Goal: Use online tool/utility

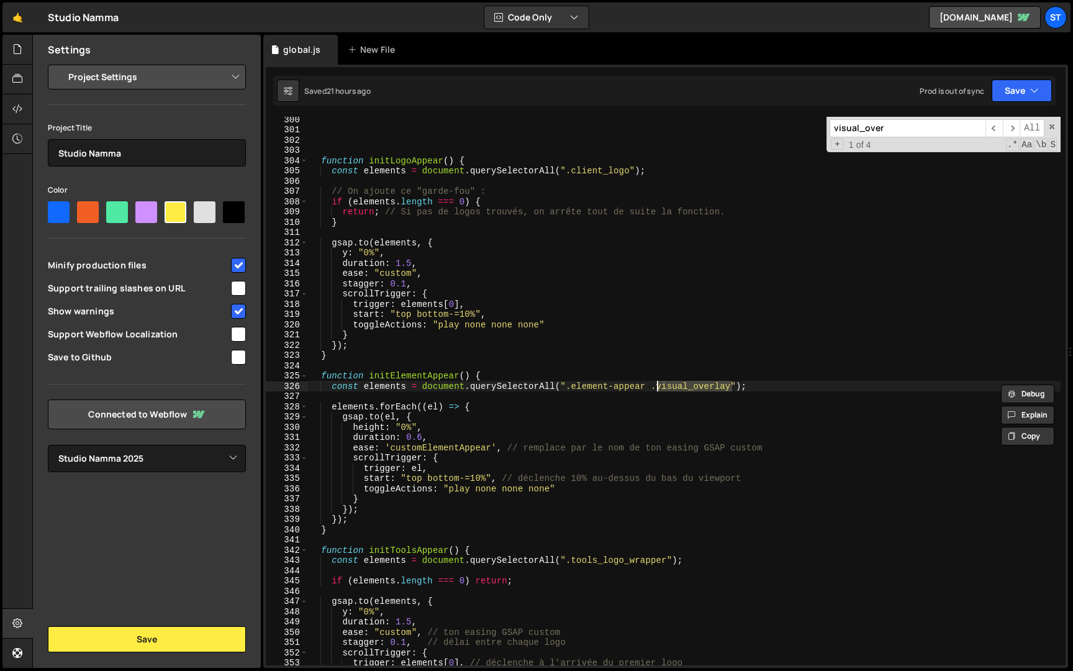
select select "679cb9cacf00799ba4b4c985"
click at [882, 131] on input "visual_over" at bounding box center [907, 128] width 156 height 18
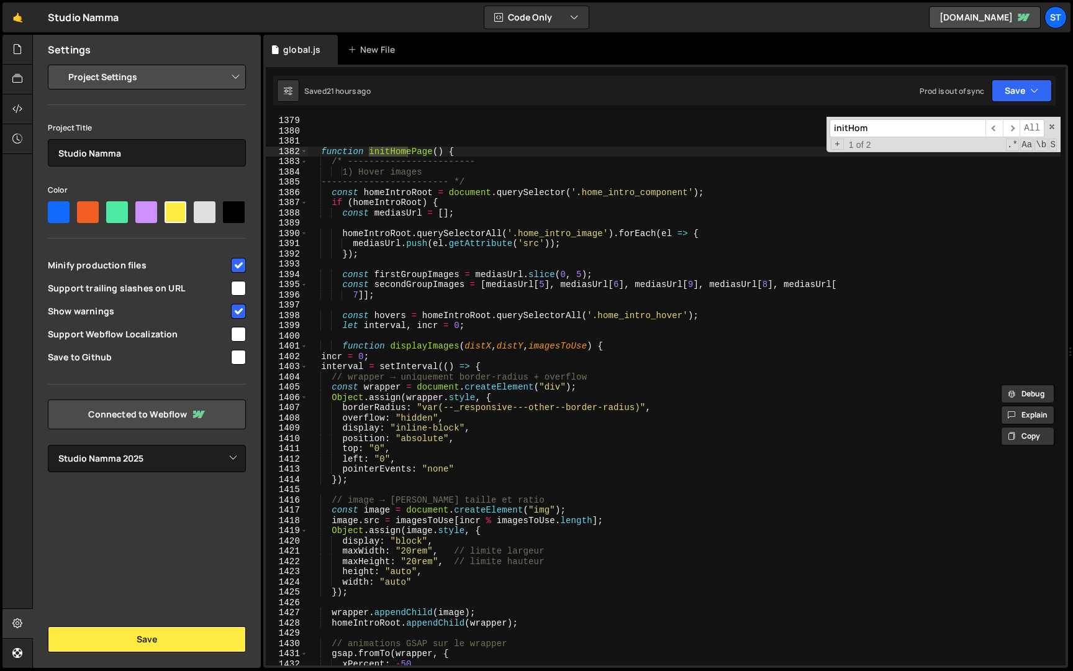
scroll to position [11148, 0]
type input "initHom"
click at [322, 355] on div "function initHomePage ( ) { /* ------------------------ 1) Hover images -------…" at bounding box center [684, 399] width 752 height 569
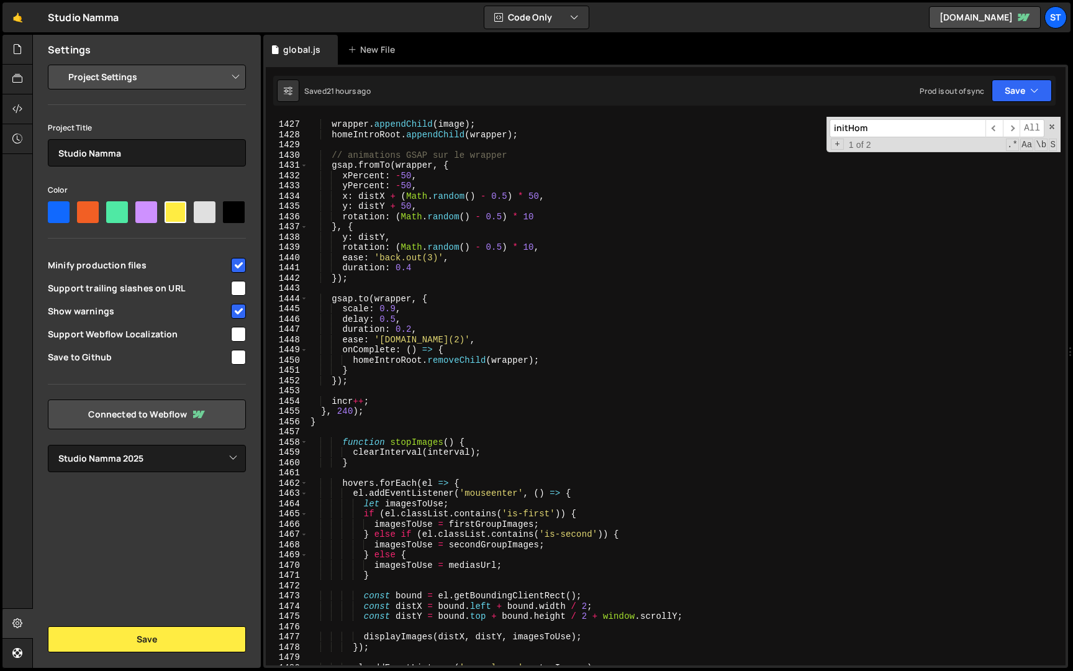
scroll to position [11538, 0]
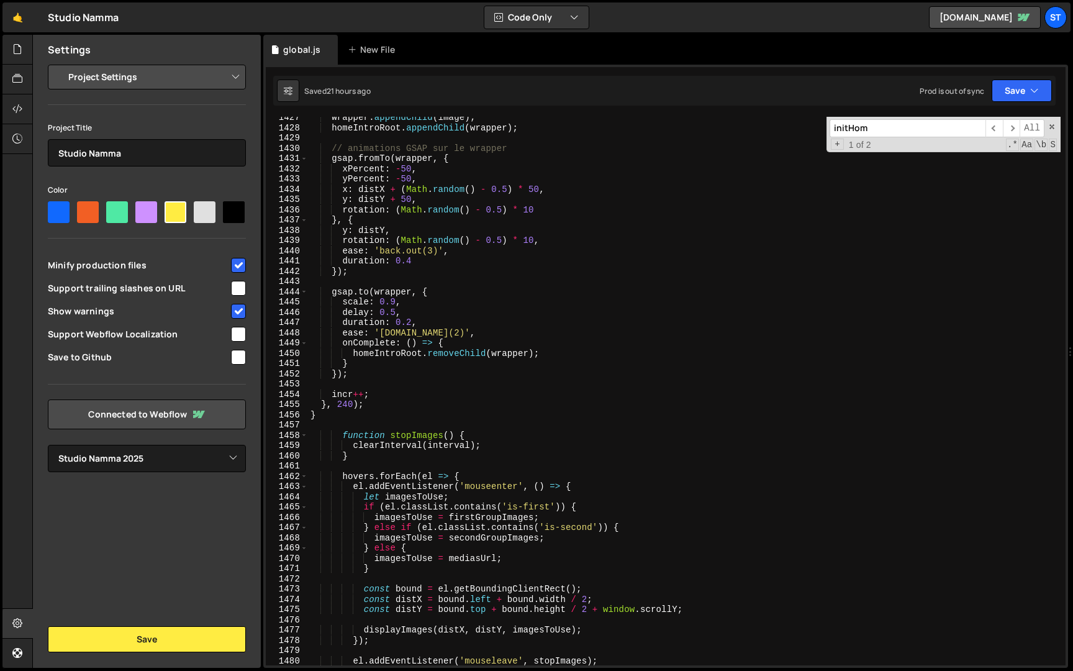
click at [318, 413] on div "wrapper . appendChild ( image ) ; homeIntroRoot . appendChild ( wrapper ) ; // …" at bounding box center [684, 396] width 752 height 569
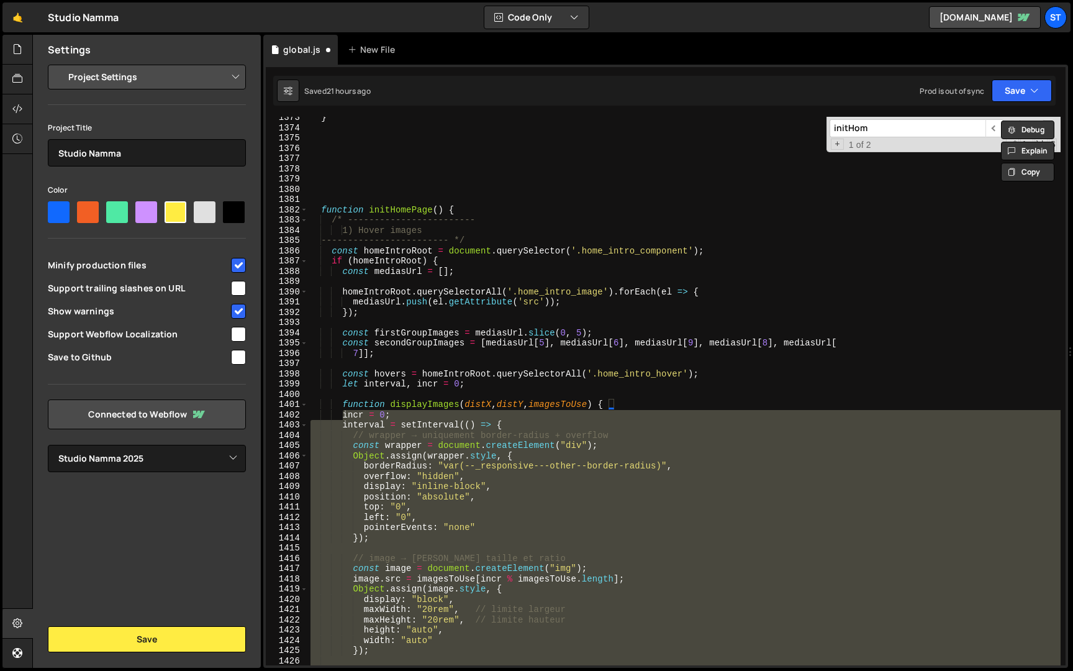
scroll to position [11101, 0]
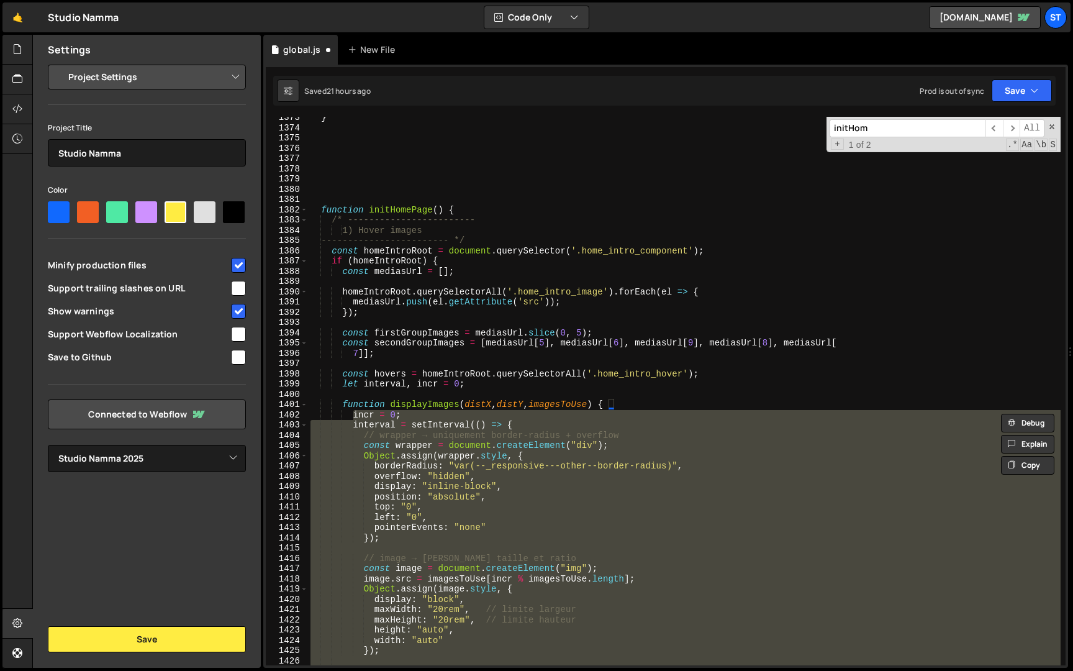
click at [341, 415] on div "} function initHomePage ( ) { /* ------------------------ 1) Hover images -----…" at bounding box center [684, 396] width 752 height 569
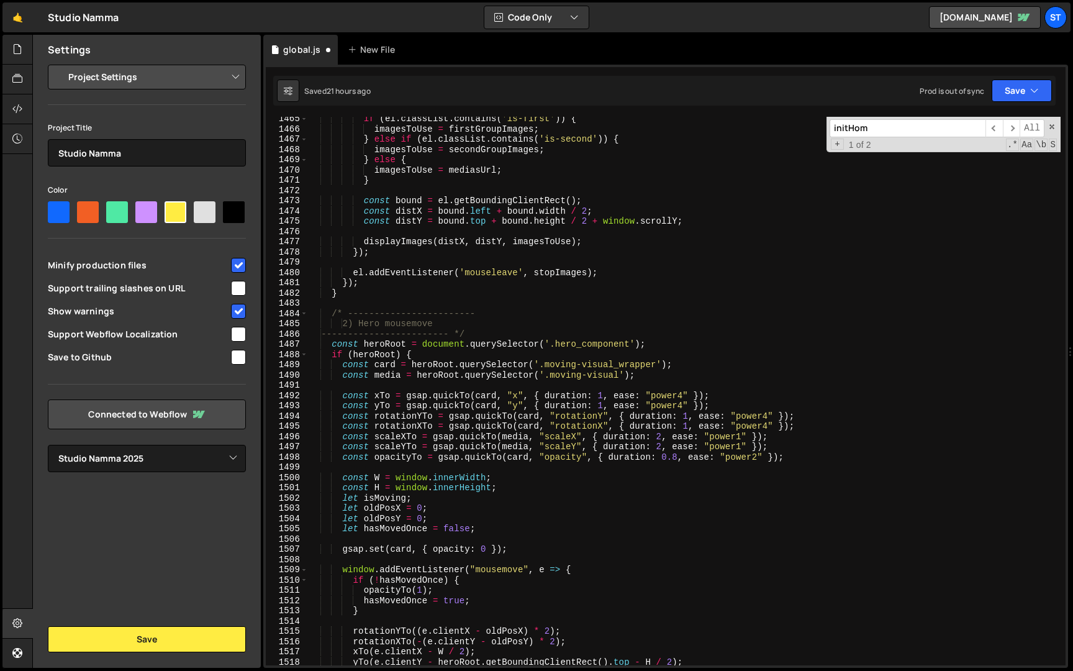
scroll to position [11844, 0]
click at [333, 346] on div "if ( el . classList . contains ( 'is-first' )) { imagesToUse = firstGroupImages…" at bounding box center [684, 398] width 752 height 569
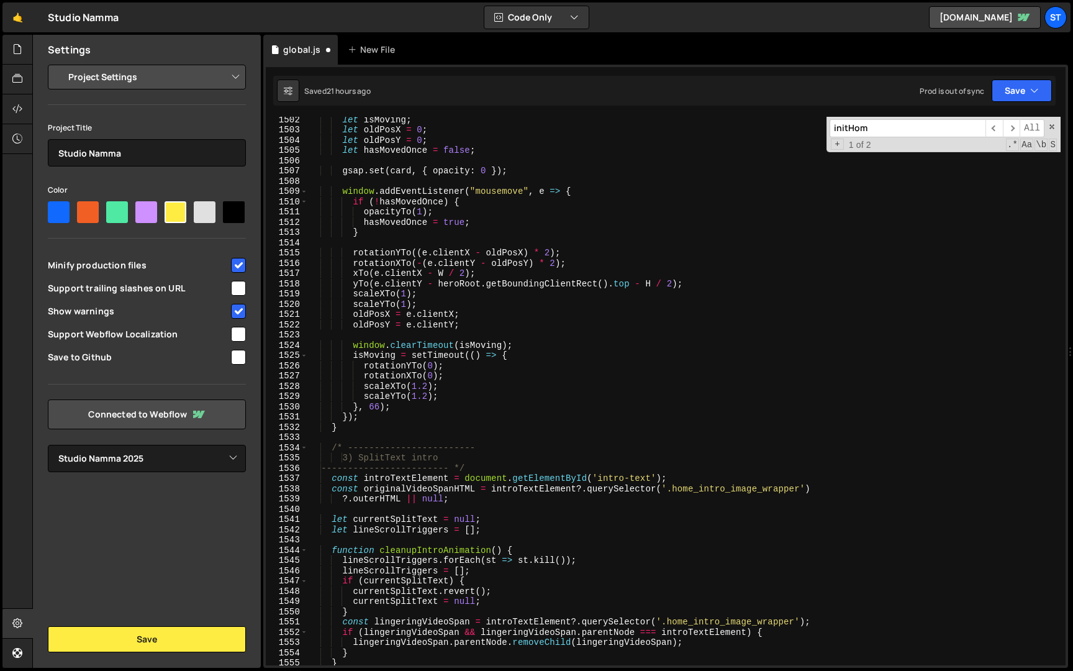
scroll to position [12143, 0]
click at [341, 429] on div "let isMoving ; let oldPosX = 0 ; let oldPosY = 0 ; let hasMovedOnce = false ; g…" at bounding box center [684, 398] width 752 height 569
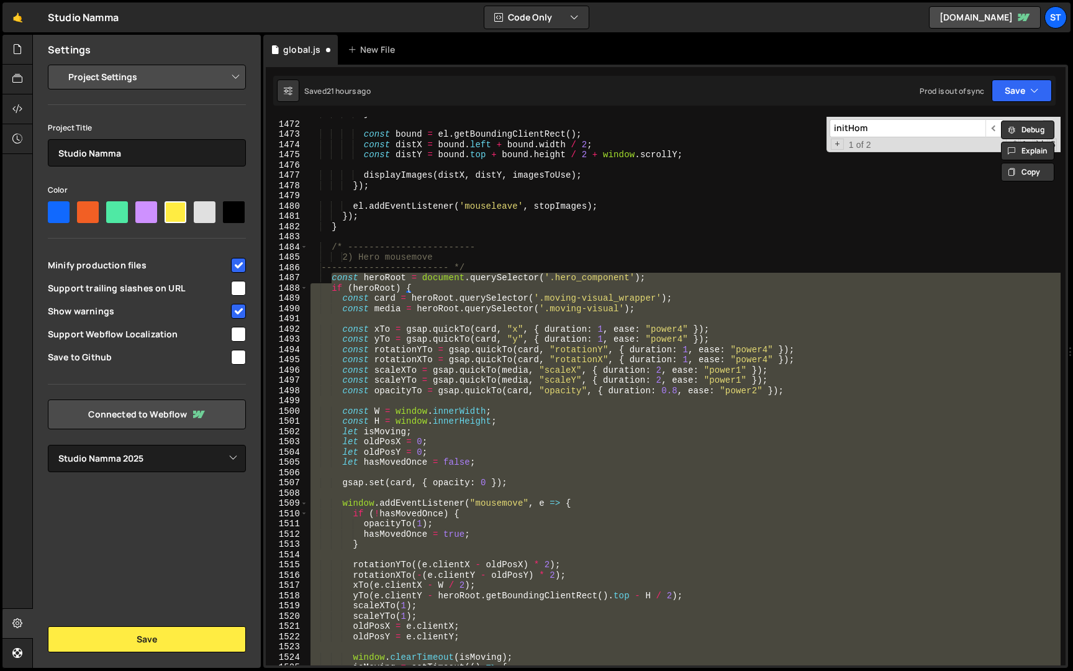
paste textarea
type textarea "}"
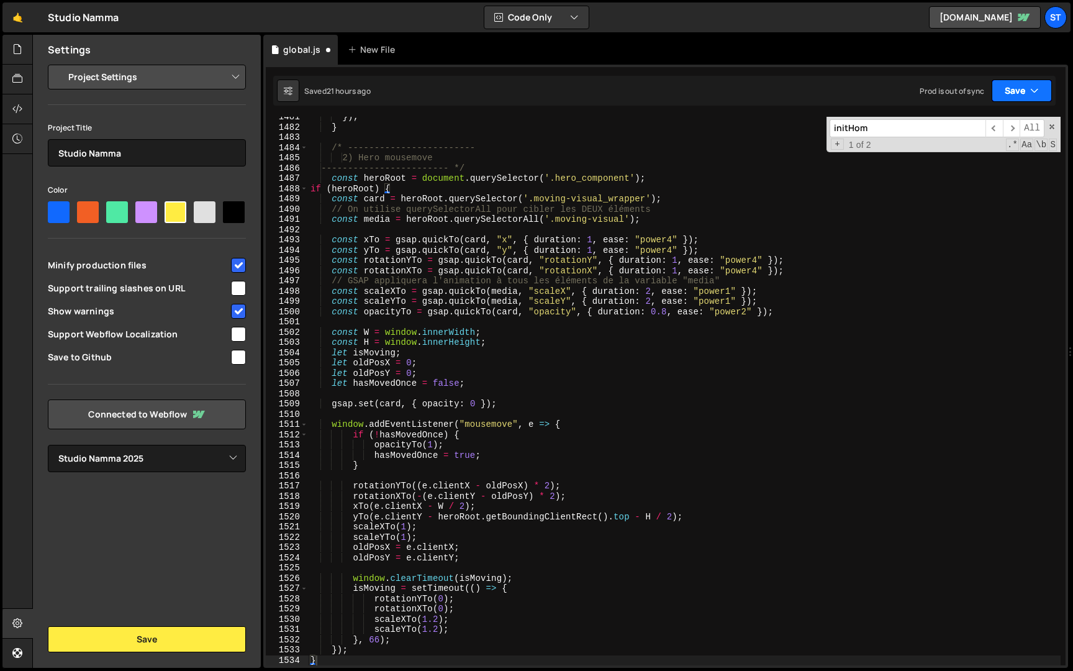
click at [1019, 89] on button "Save" at bounding box center [1021, 90] width 60 height 22
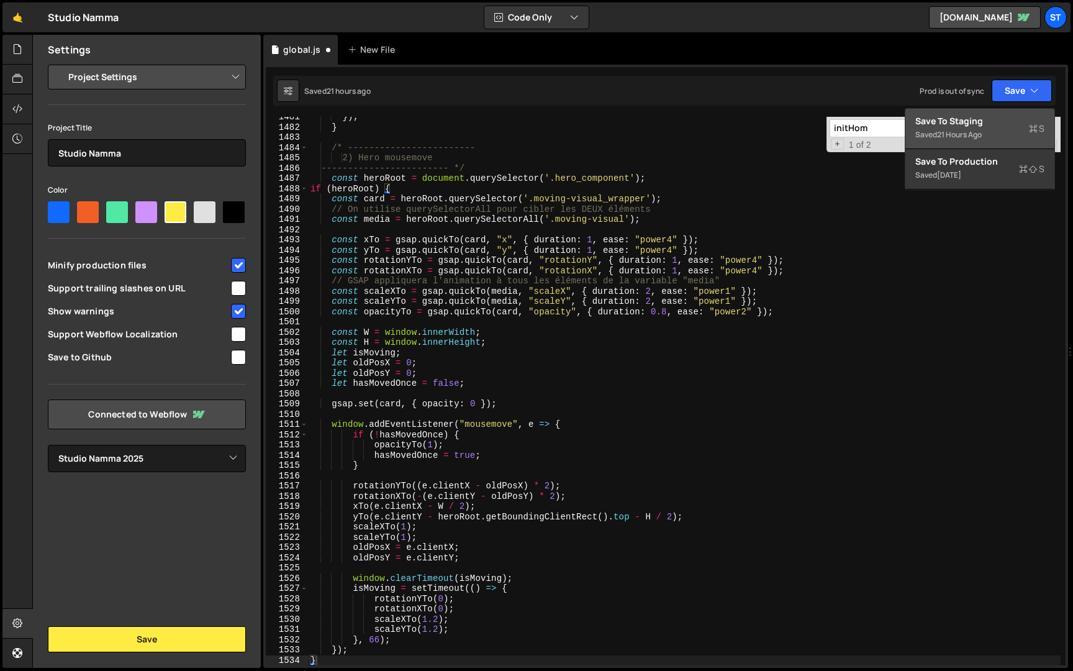
click at [992, 126] on div "Save to Staging S" at bounding box center [979, 121] width 129 height 12
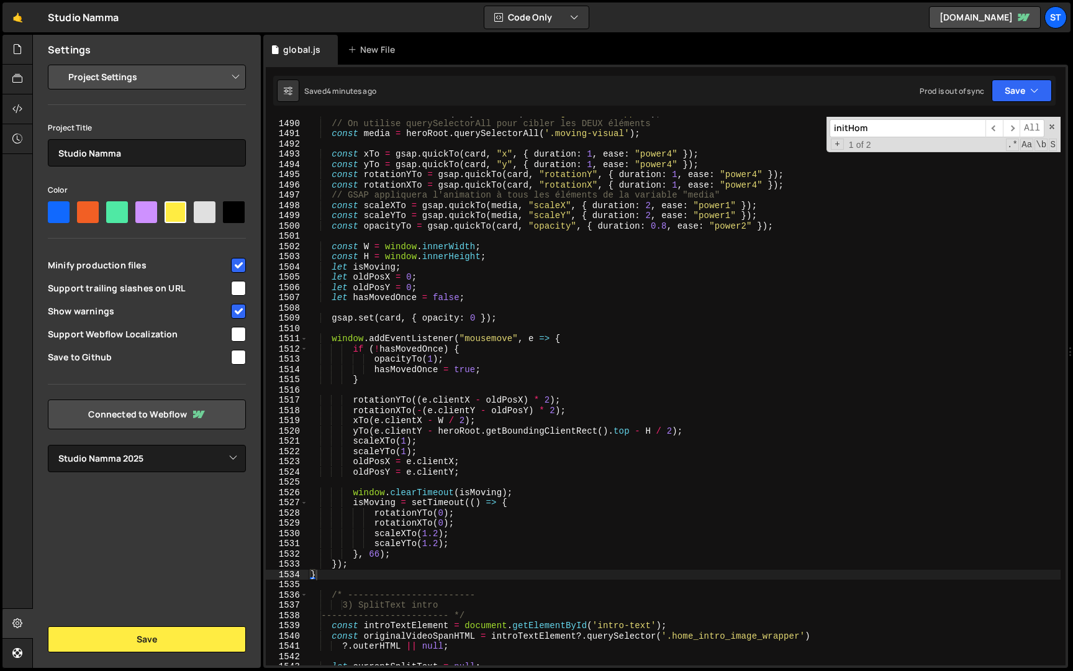
scroll to position [12059, 0]
